Goal: Transaction & Acquisition: Download file/media

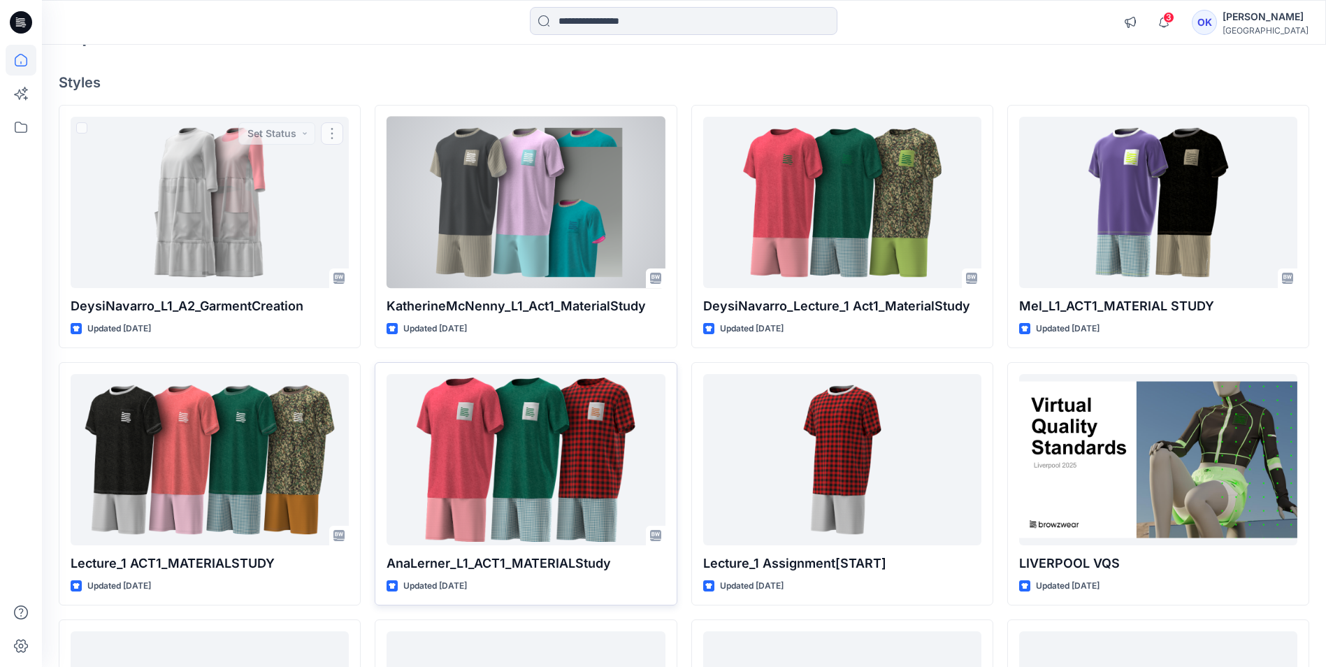
scroll to position [280, 0]
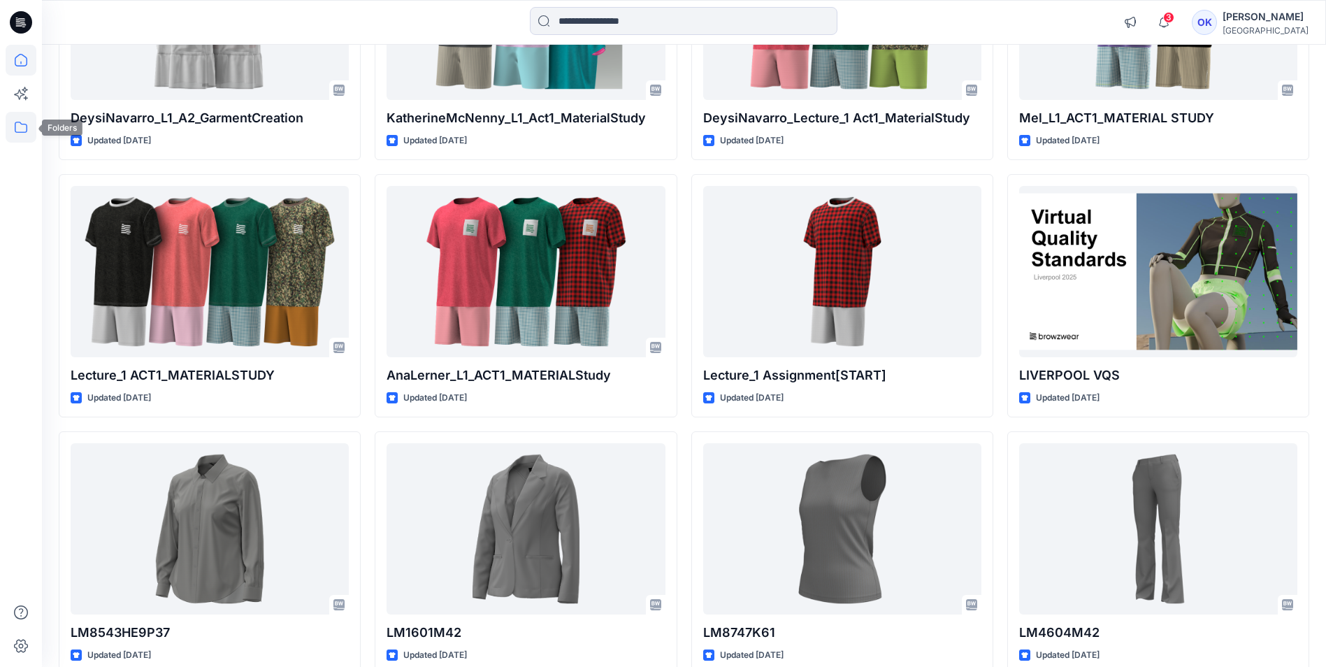
click at [21, 128] on icon at bounding box center [21, 127] width 31 height 31
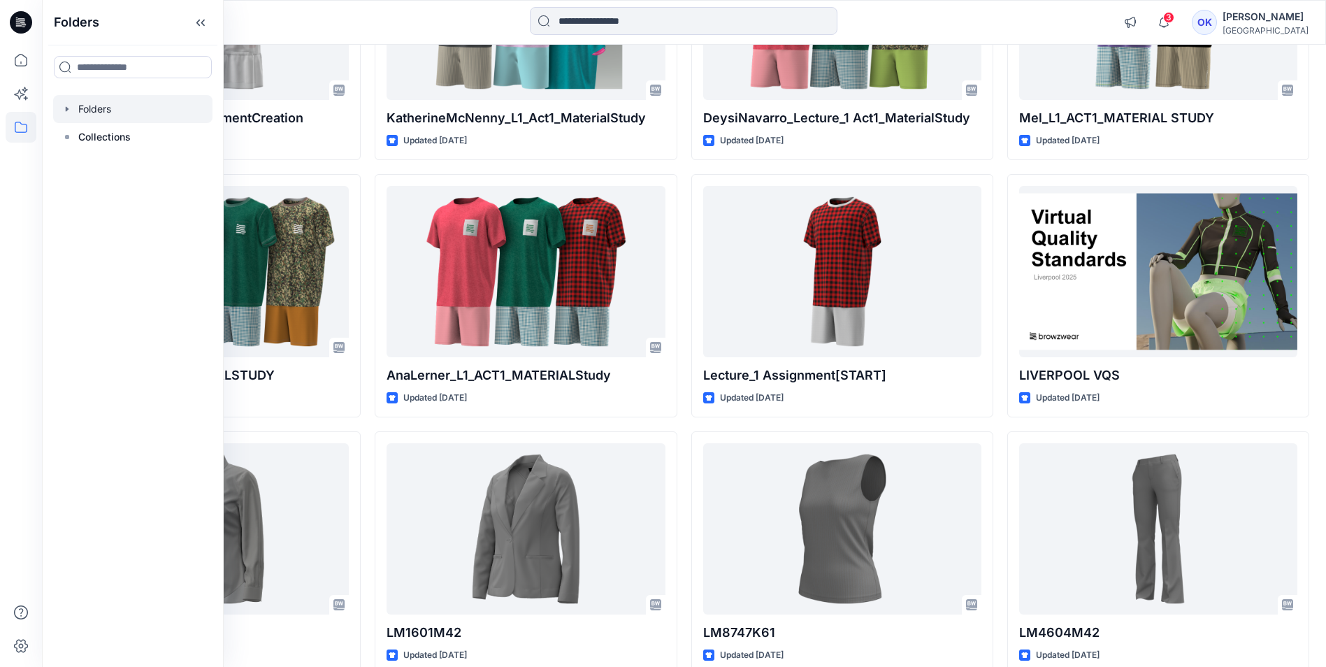
click at [57, 108] on div at bounding box center [132, 109] width 159 height 28
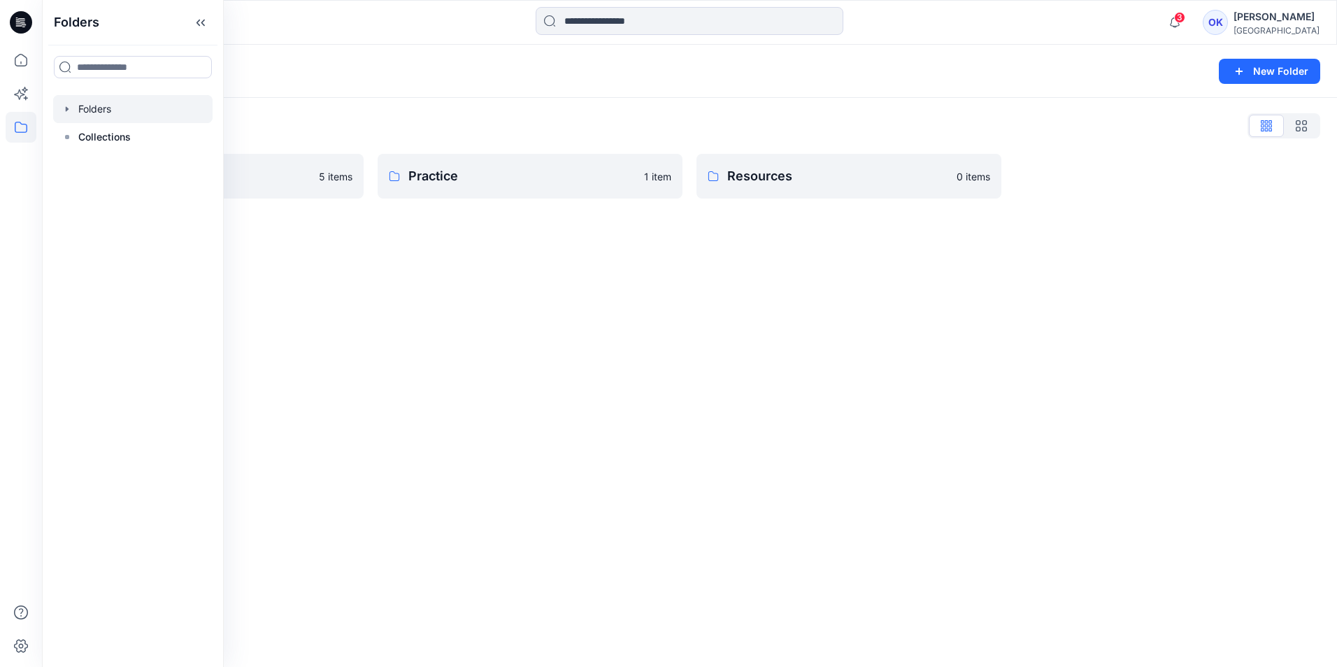
click at [537, 228] on div "Folders New Folder Folders List Onboarding Practice 5 items Practice 1 item Res…" at bounding box center [689, 356] width 1295 height 622
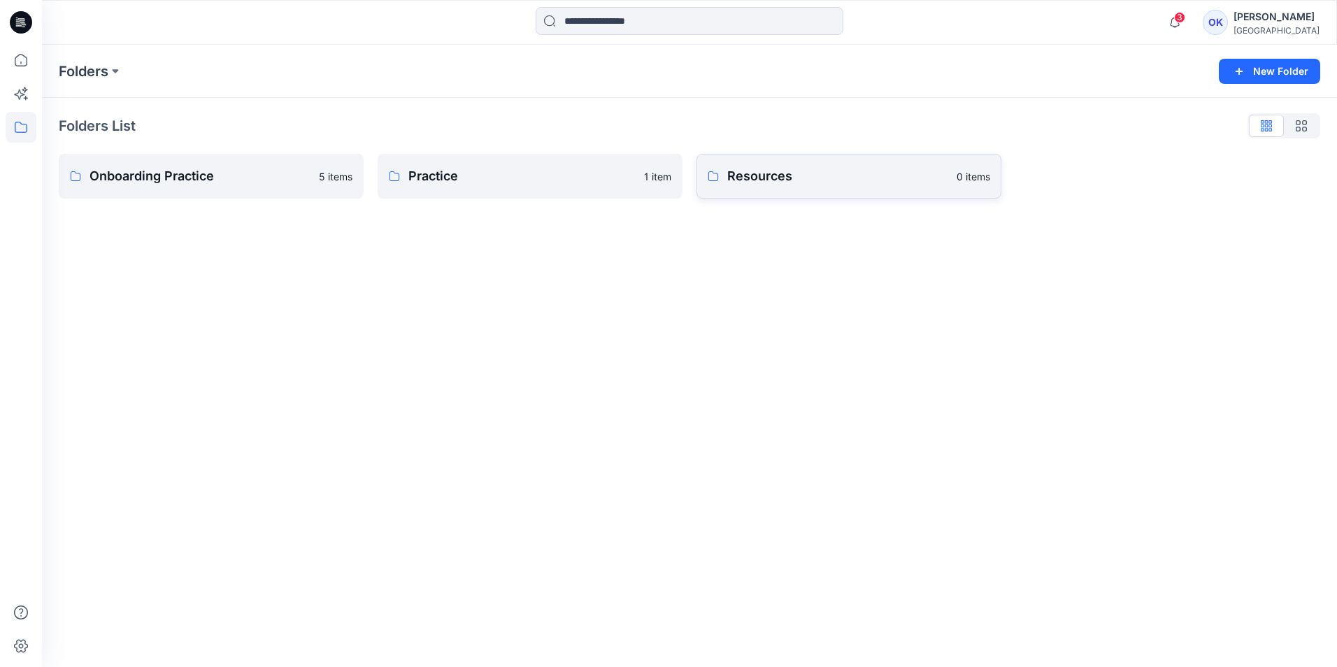
click at [796, 182] on p "Resources" at bounding box center [837, 176] width 221 height 20
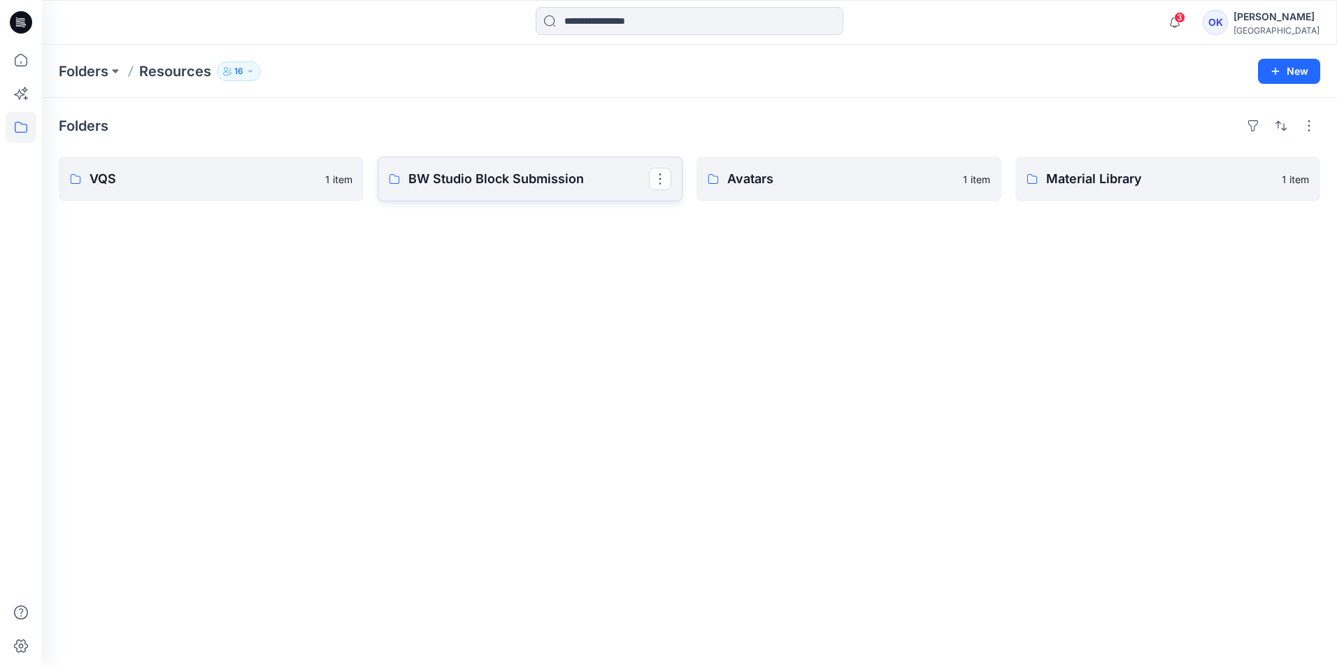
click at [530, 176] on p "BW Studio Block Submission" at bounding box center [528, 179] width 240 height 20
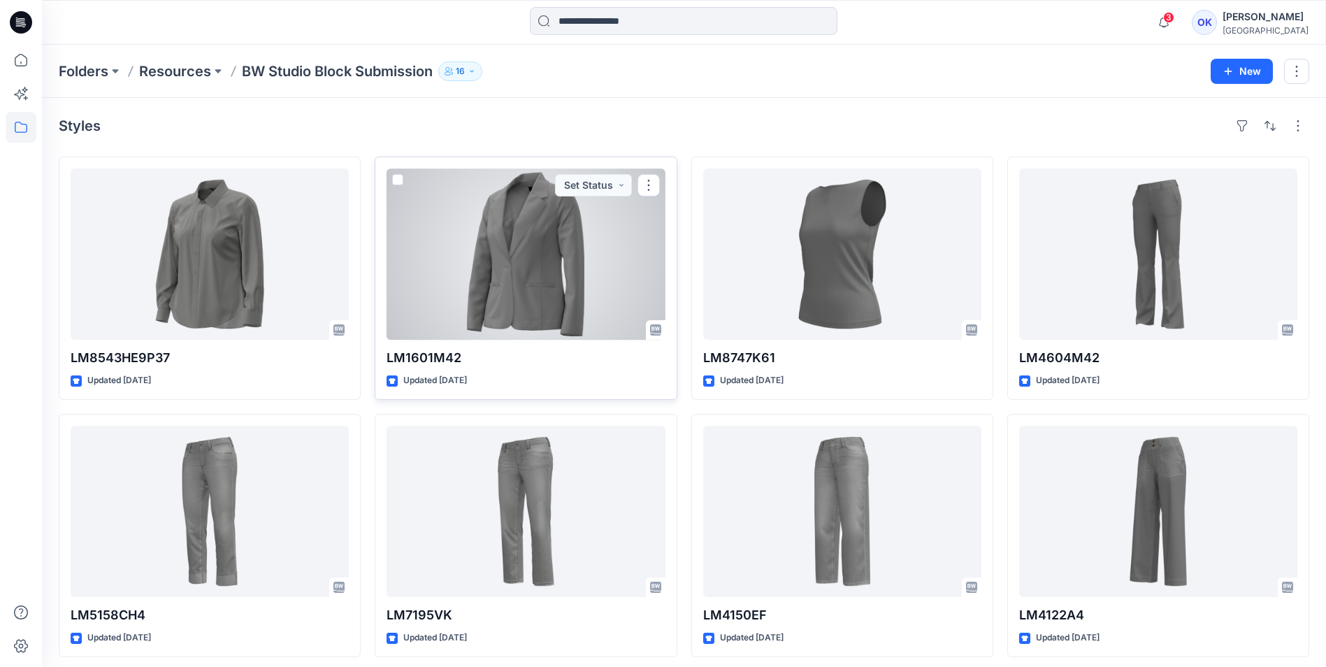
click at [529, 261] on div at bounding box center [526, 253] width 278 height 171
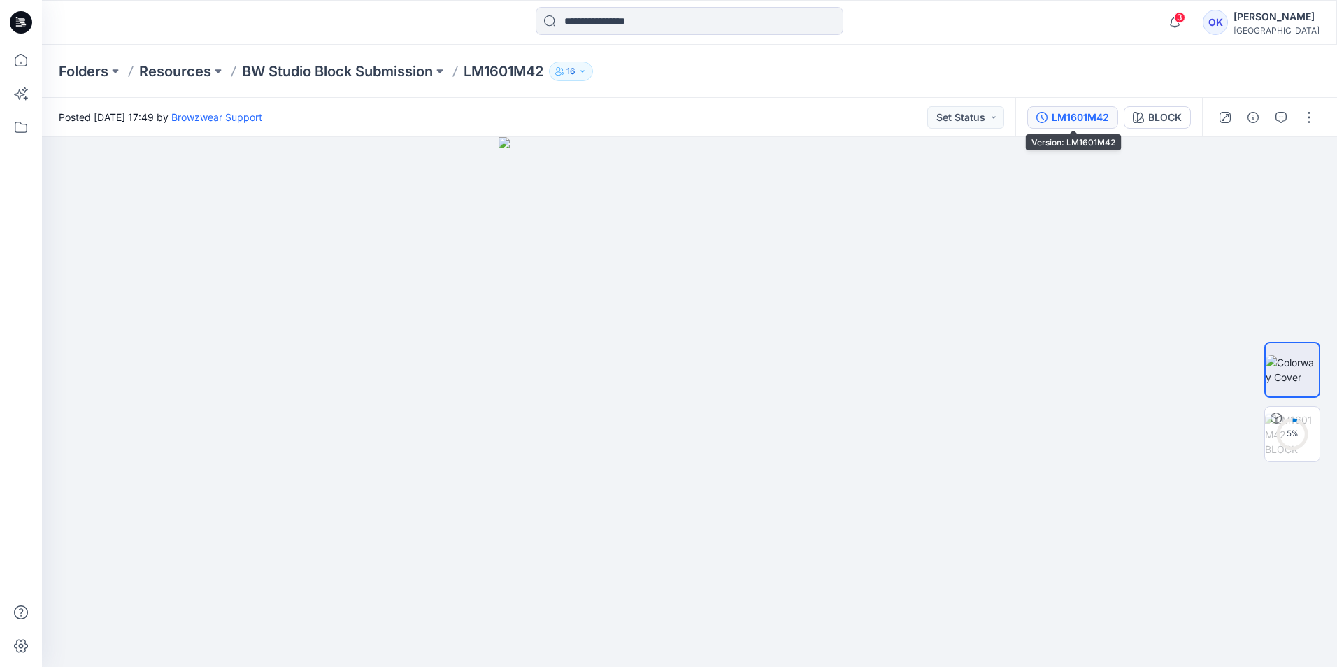
click at [1084, 119] on div "LM1601M42" at bounding box center [1079, 117] width 57 height 15
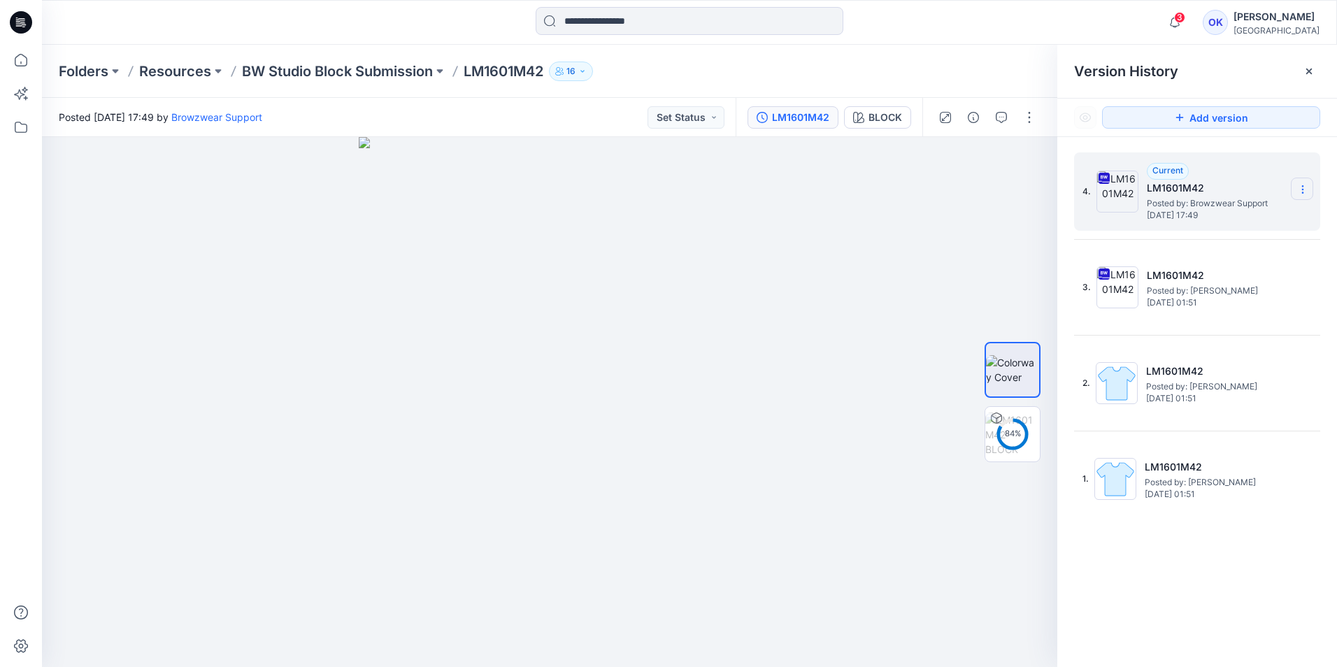
click at [1302, 188] on icon at bounding box center [1302, 189] width 11 height 11
click at [1222, 218] on span "Download Source BW File" at bounding box center [1231, 216] width 117 height 17
